Goal: Navigation & Orientation: Understand site structure

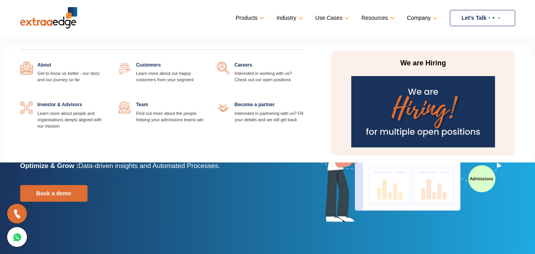
click at [425, 20] on link "Company" at bounding box center [421, 17] width 29 height 11
click at [431, 20] on link "Company" at bounding box center [421, 17] width 29 height 11
click at [434, 18] on link "Company" at bounding box center [421, 17] width 29 height 11
click at [435, 17] on link "Company" at bounding box center [421, 17] width 29 height 11
